Goal: Task Accomplishment & Management: Manage account settings

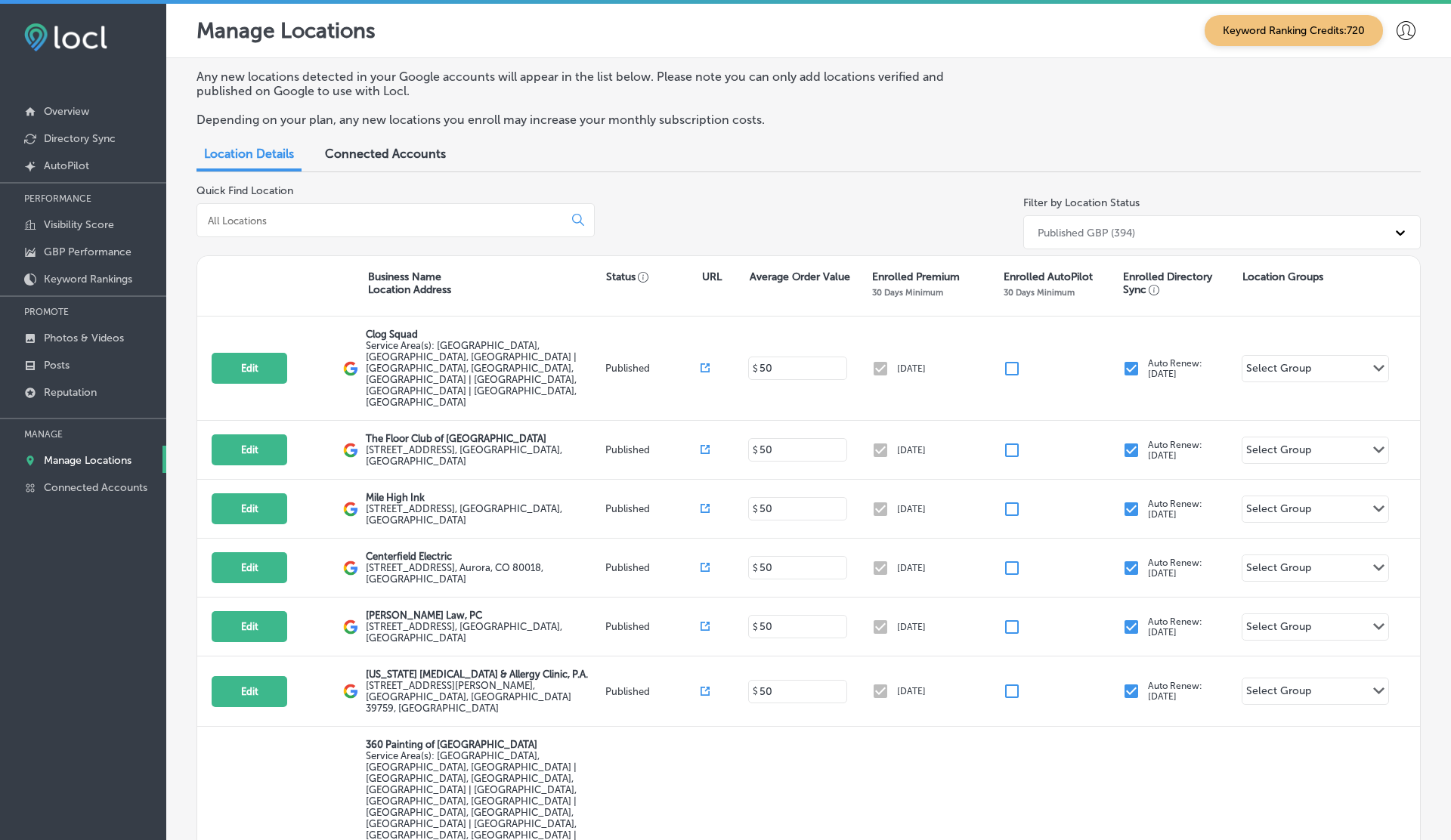
click at [214, 217] on input at bounding box center [383, 220] width 354 height 14
paste input "Spa on [PERSON_NAME]"
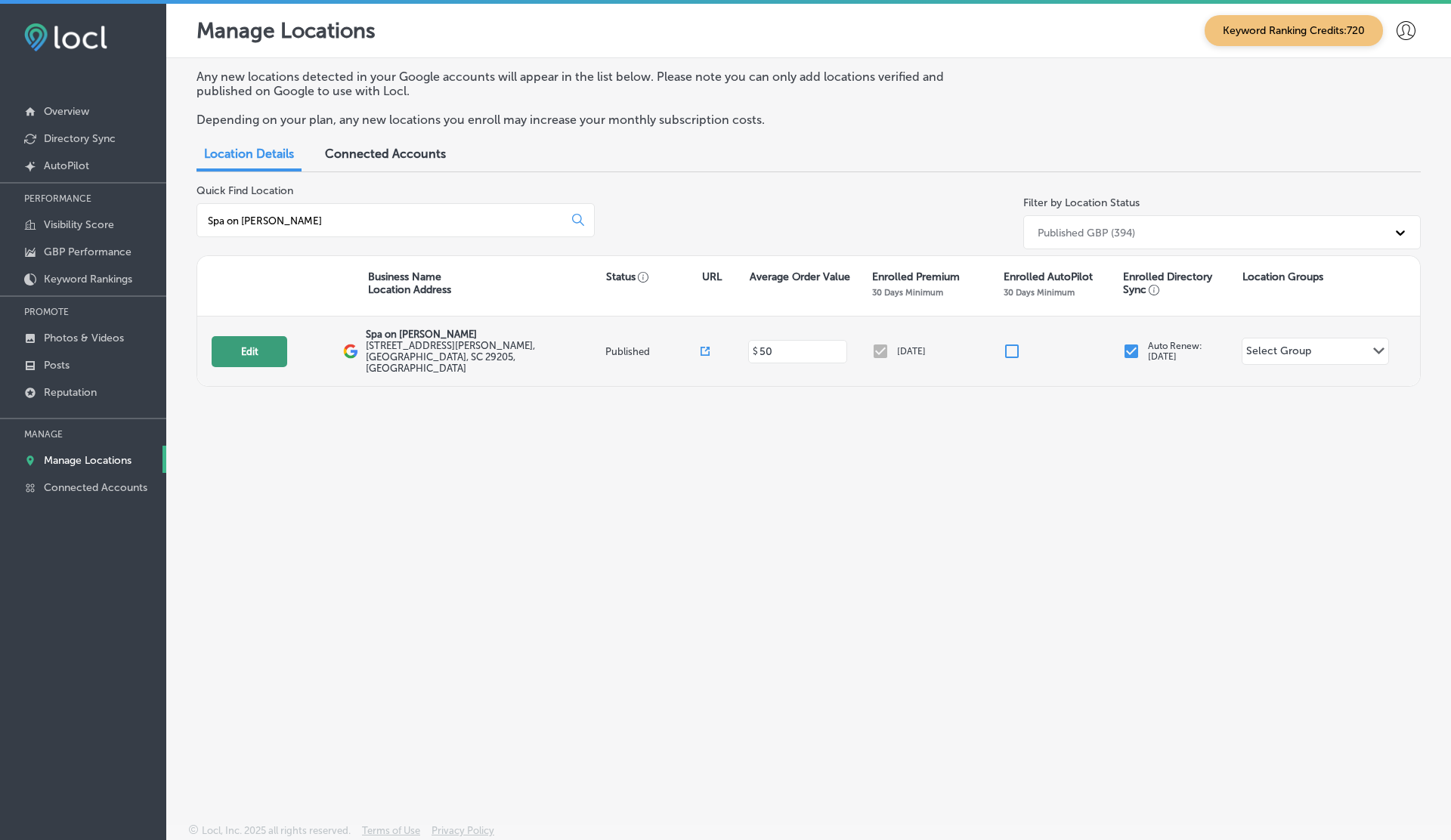
type input "Spa on [PERSON_NAME]"
click at [219, 348] on button "Edit" at bounding box center [250, 352] width 75 height 31
select select "US"
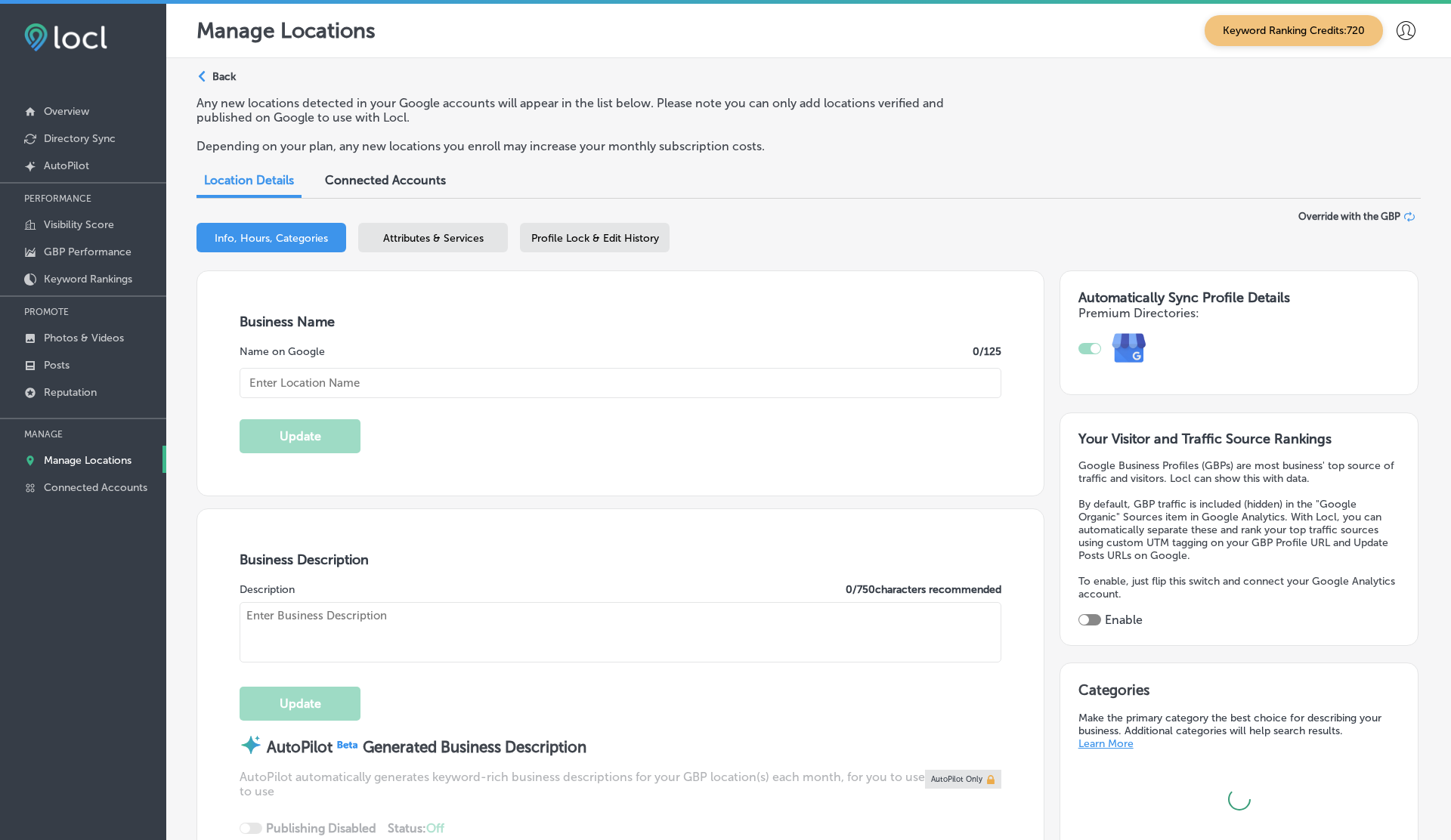
type input "Spa on [PERSON_NAME]"
type input "[STREET_ADDRESS][PERSON_NAME]"
type input "Columbia"
type input "29205"
type input "US"
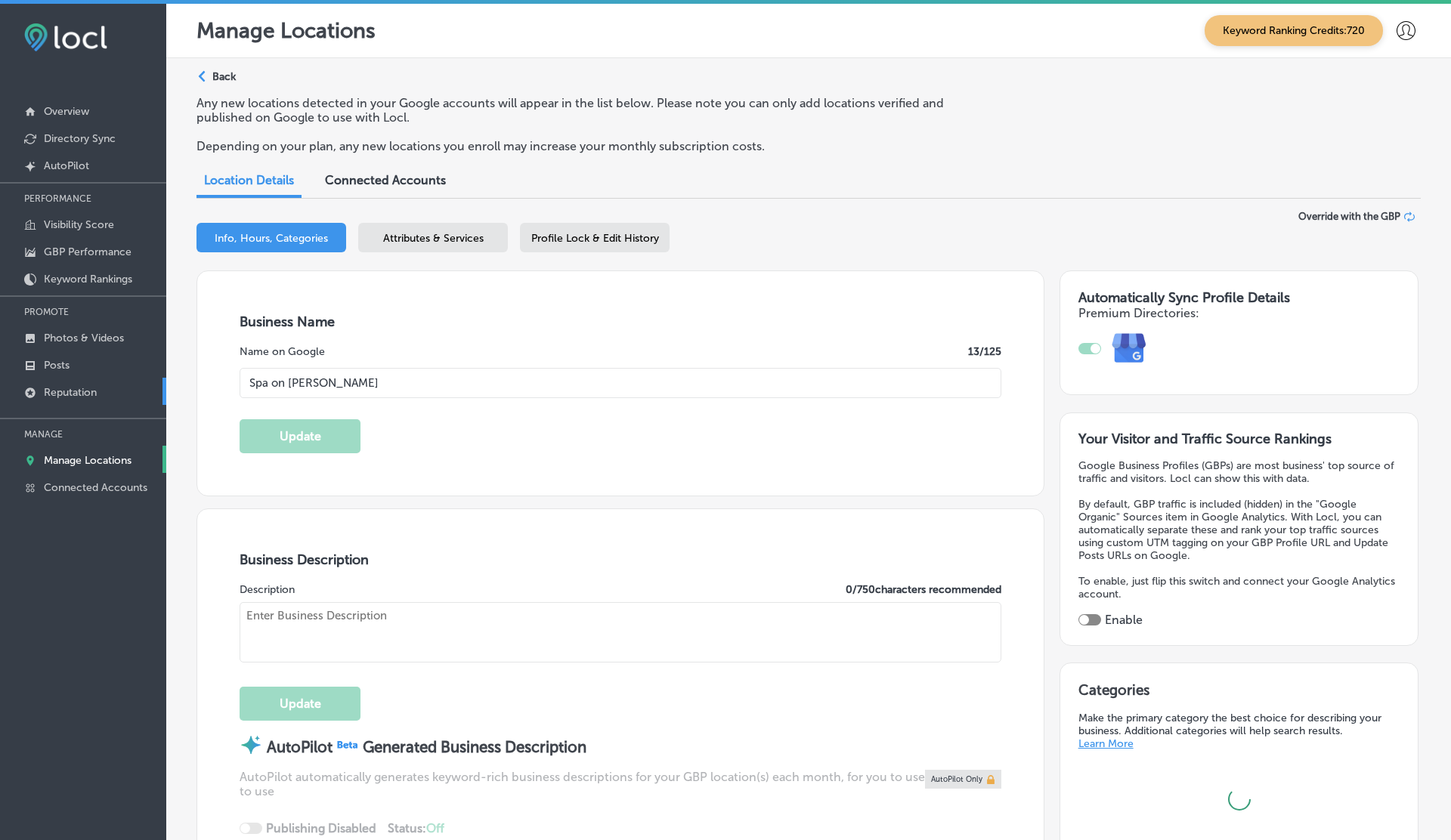
type textarea "Spa on [PERSON_NAME] offers premium [MEDICAL_DATA] and feminine wellness servic…"
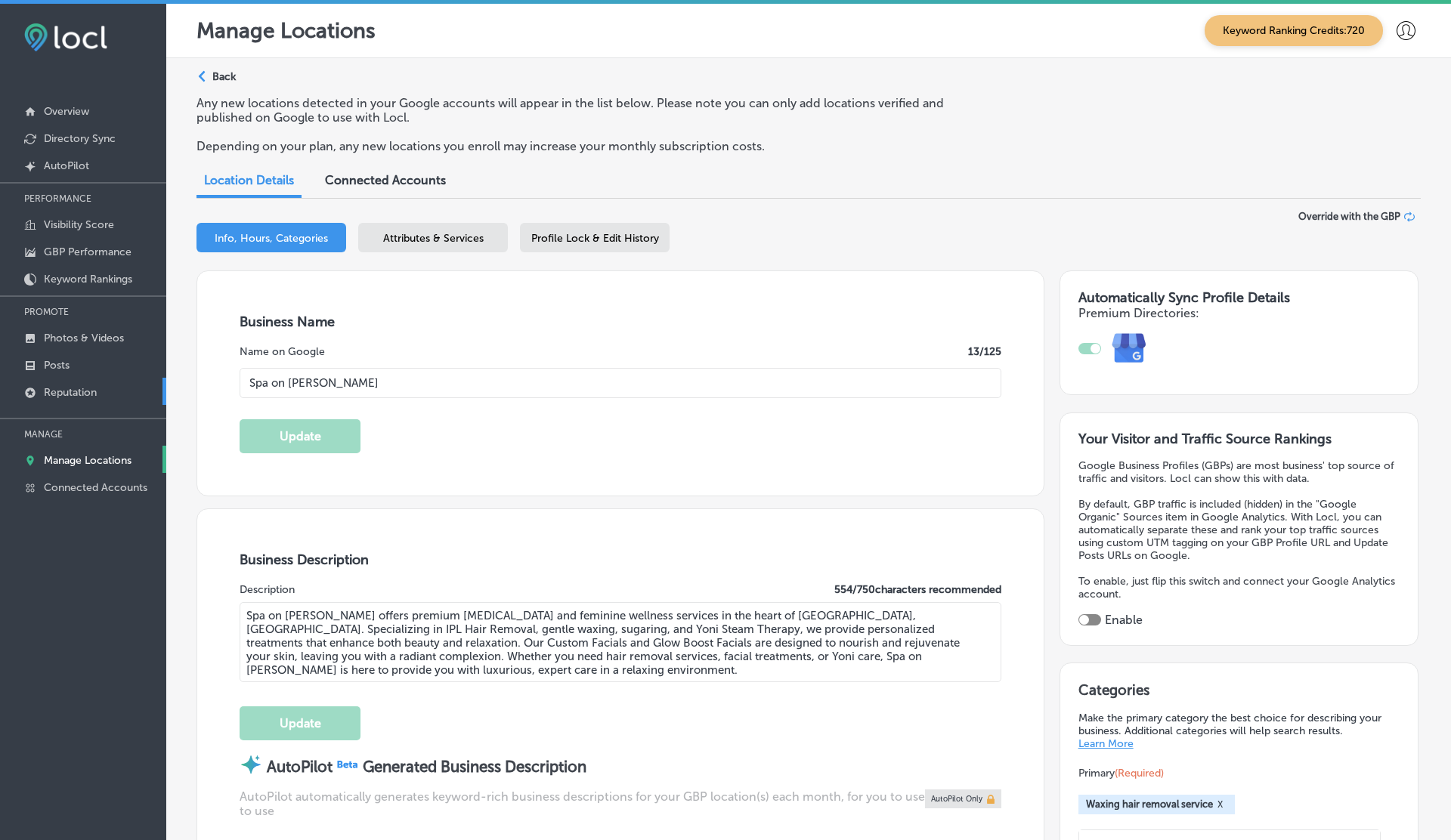
type input "[URL][DOMAIN_NAME]"
checkbox input "true"
type input "[PHONE_NUMBER]"
click at [61, 362] on p "Posts" at bounding box center [56, 366] width 25 height 13
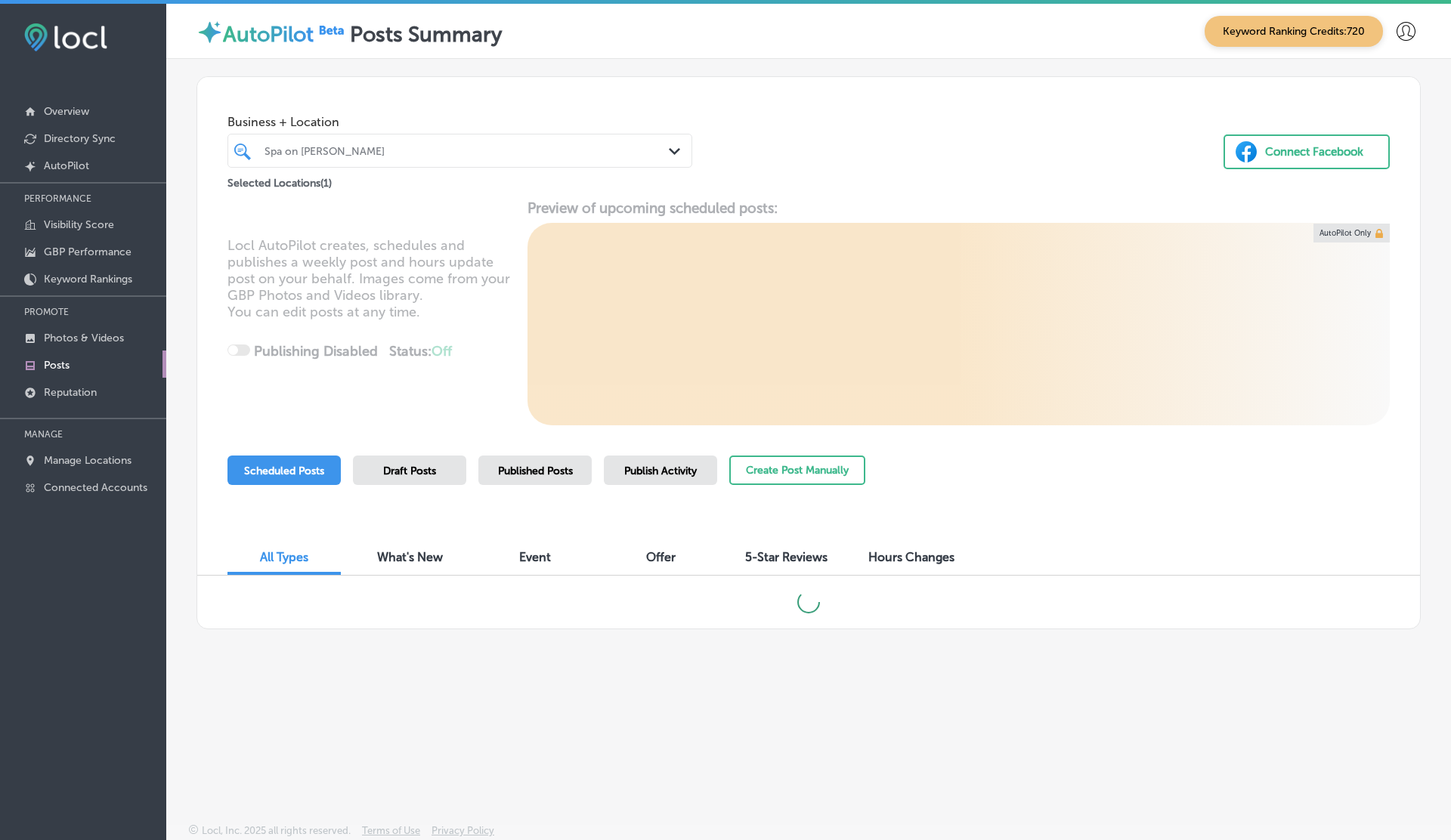
click at [629, 472] on span "Publish Activity" at bounding box center [660, 471] width 73 height 13
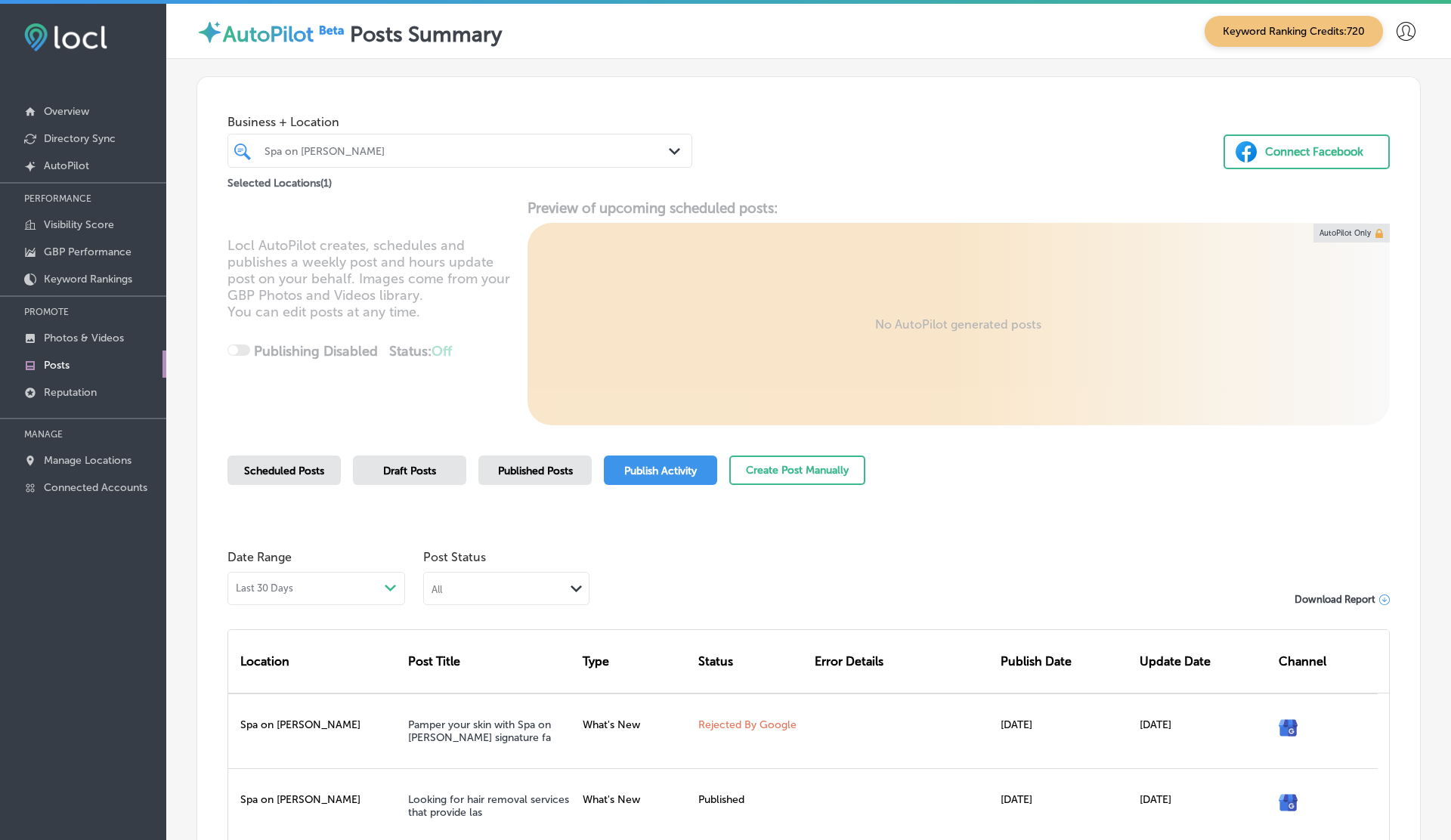
click at [1399, 28] on icon at bounding box center [1405, 31] width 19 height 19
click at [1408, 114] on li "Log Out" at bounding box center [1377, 124] width 104 height 34
